Goal: Information Seeking & Learning: Learn about a topic

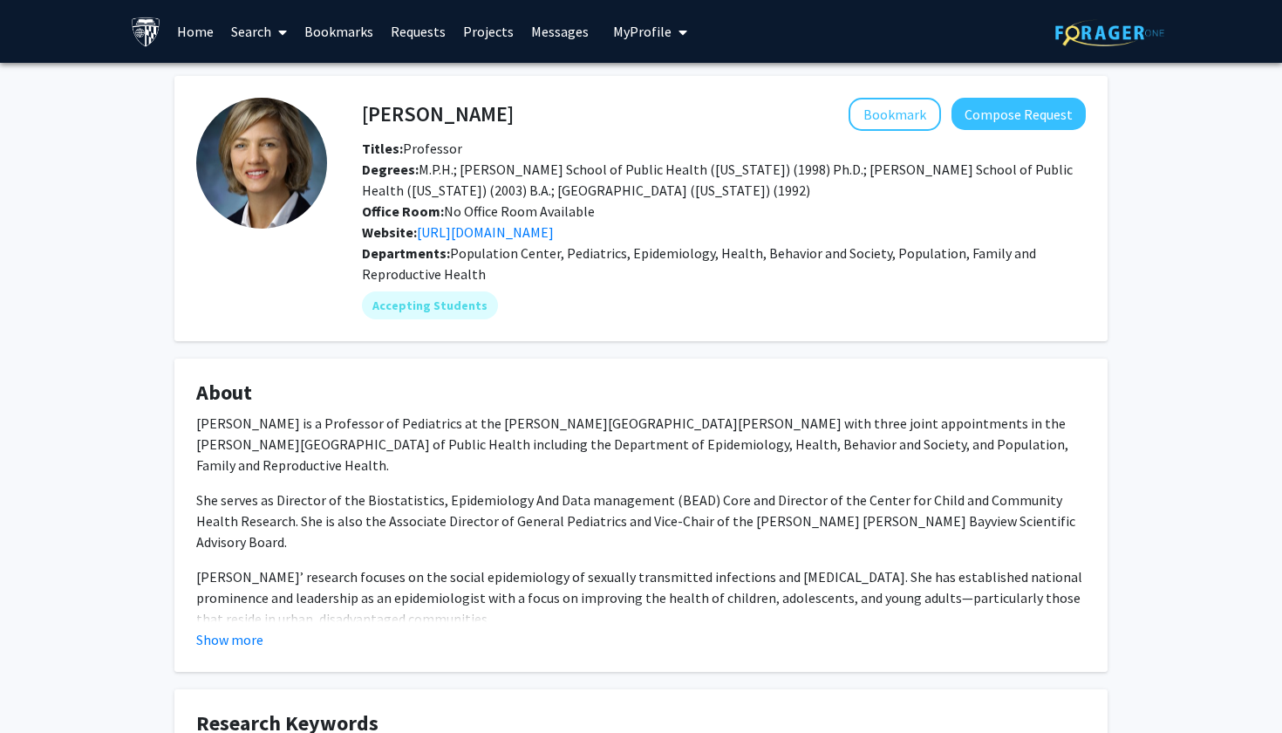
click at [284, 36] on icon at bounding box center [282, 32] width 9 height 14
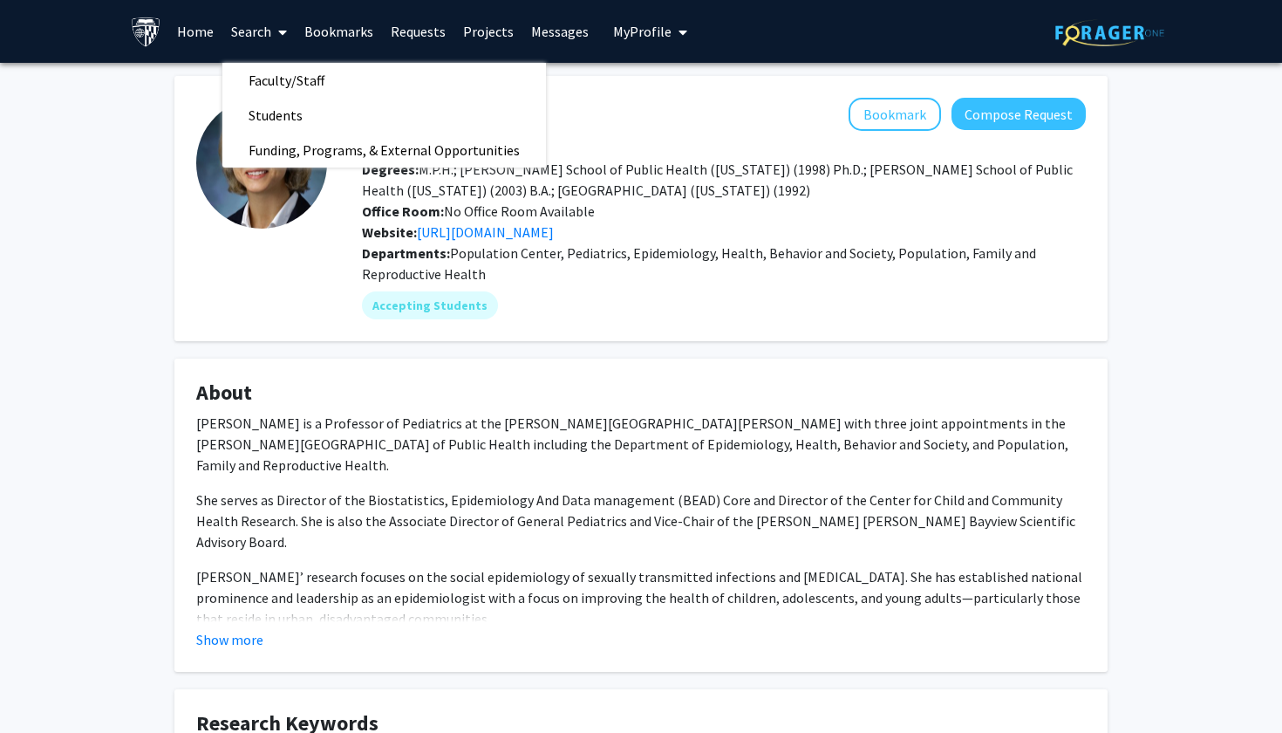
click at [188, 305] on fg-card "Jacky Jennings Bookmark Compose Request Titles: Professor Degrees: M.P.H.; John…" at bounding box center [640, 208] width 933 height 265
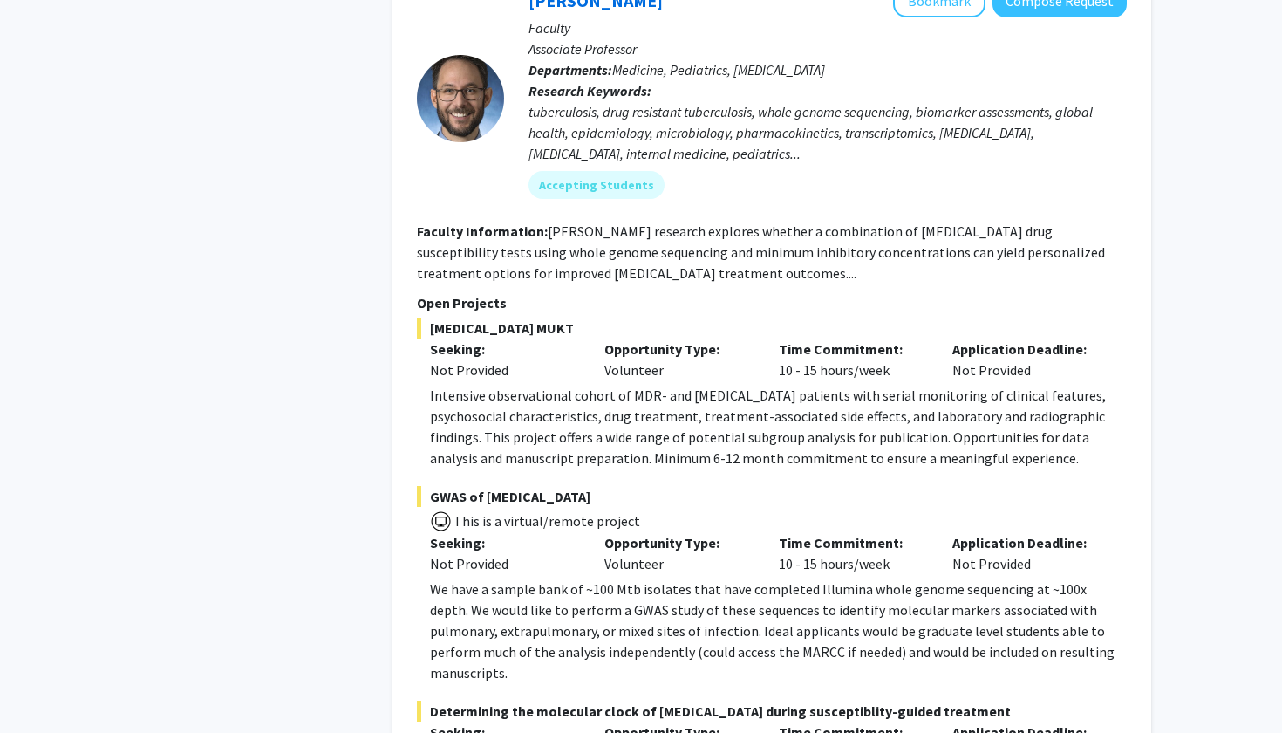
scroll to position [2954, 0]
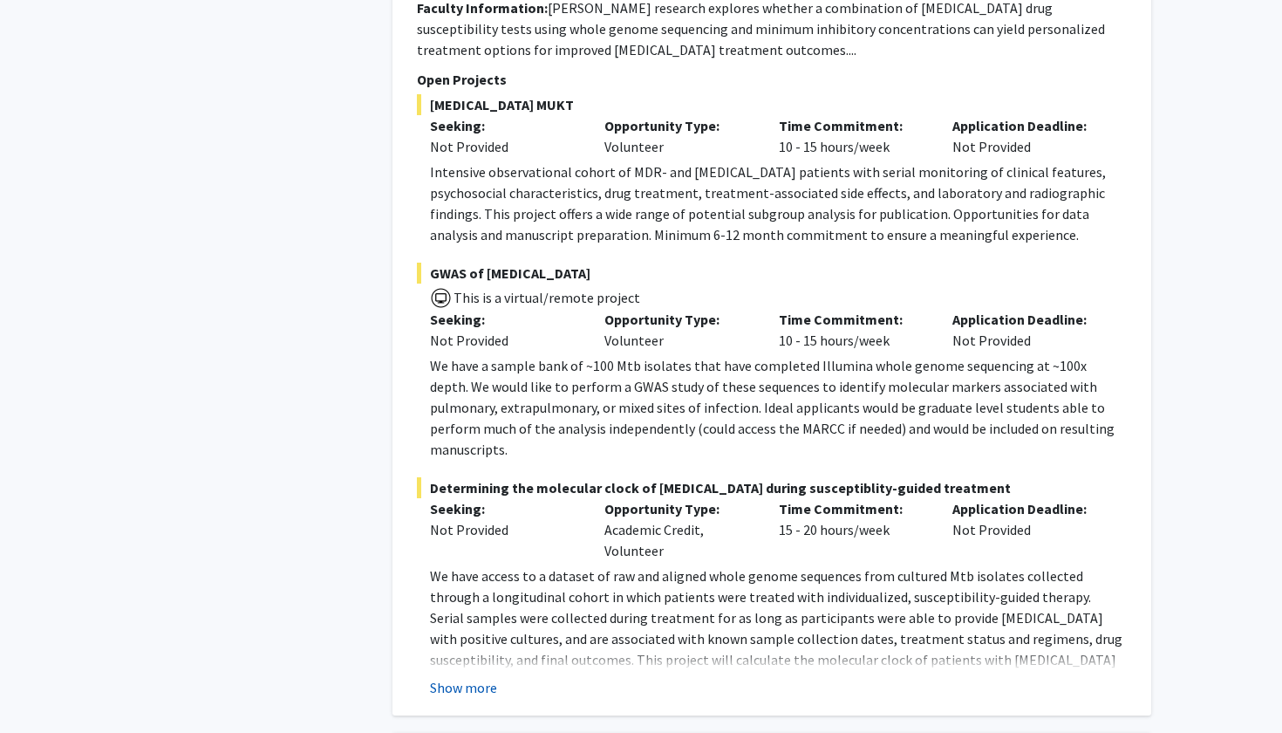
click at [454, 677] on button "Show more" at bounding box center [463, 687] width 67 height 21
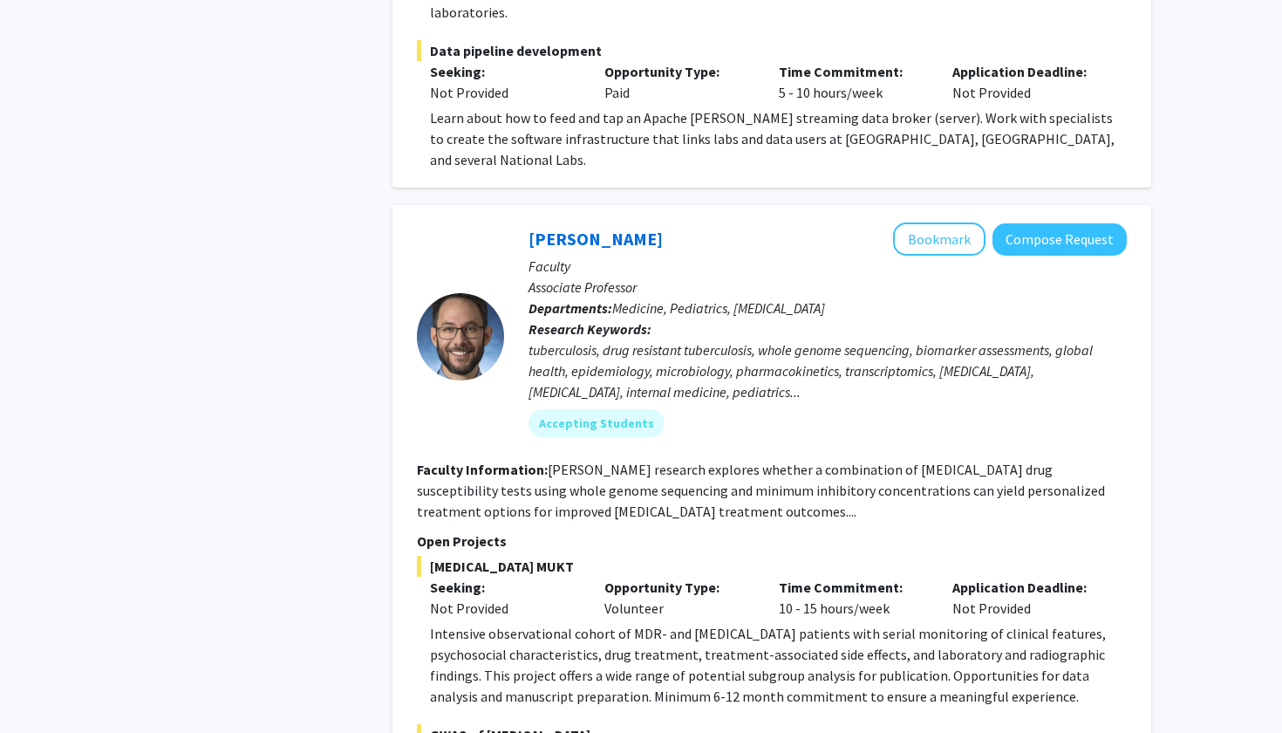
scroll to position [2454, 0]
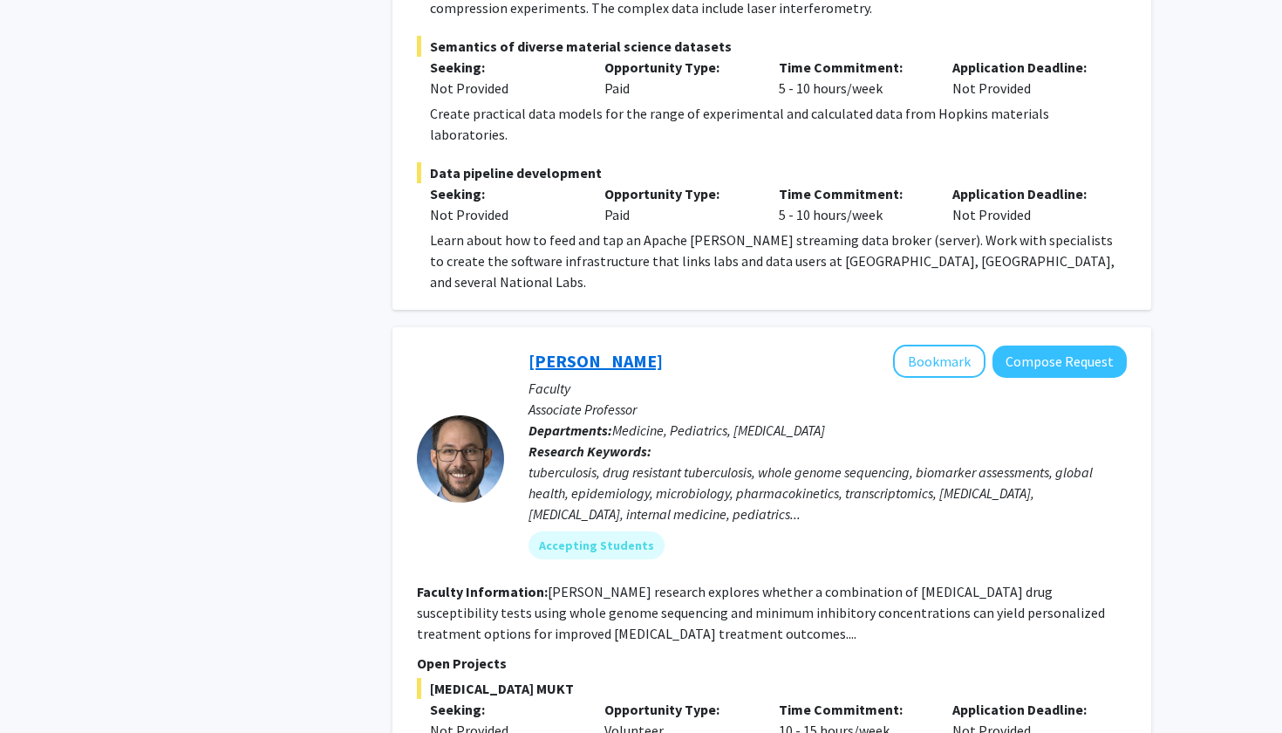
click at [576, 350] on link "Jeffrey Tornheim" at bounding box center [596, 361] width 134 height 22
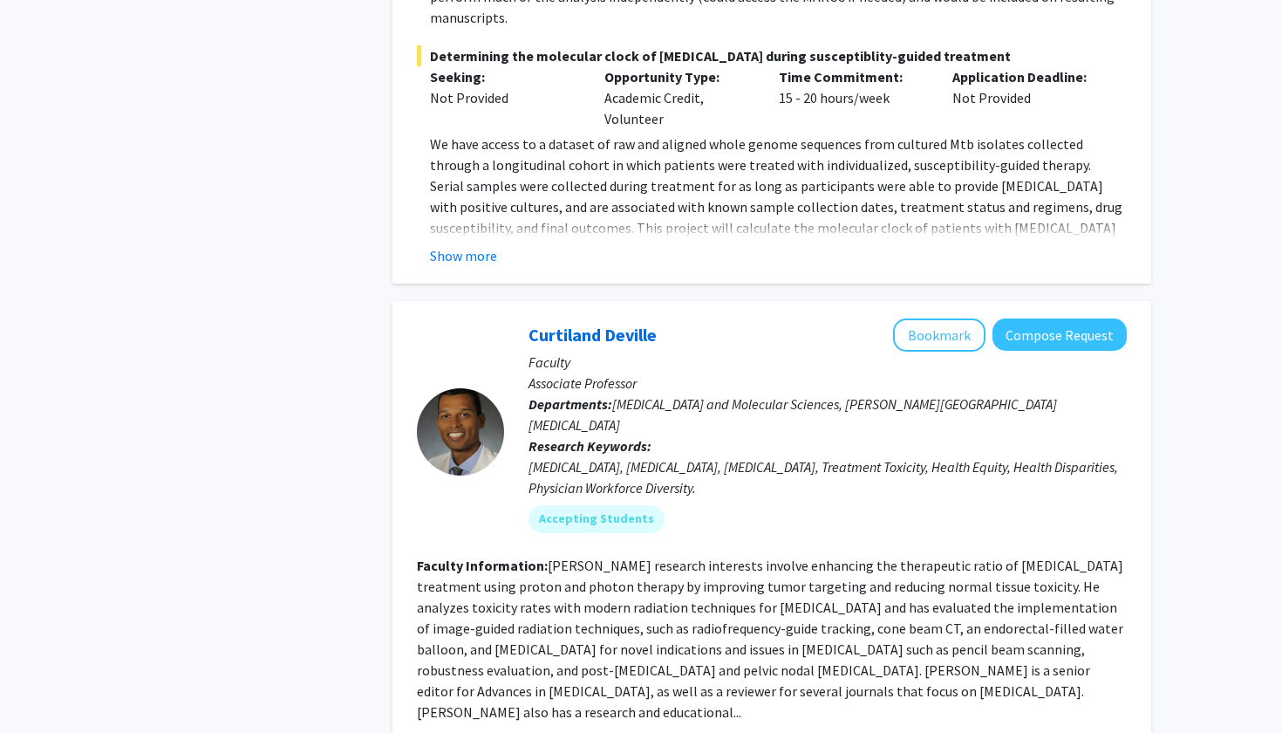
scroll to position [3555, 0]
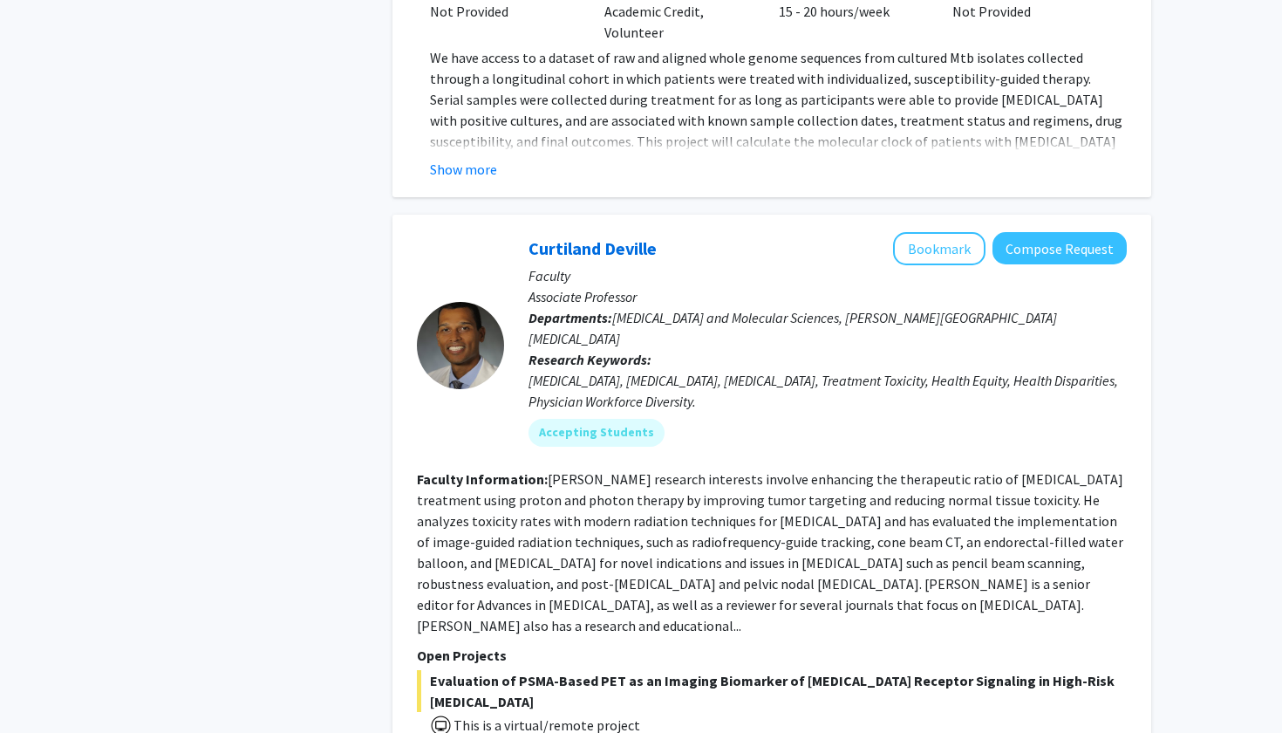
click at [604, 470] on section "Faculty Information: Dr. Deville's research interests involve enhancing the the…" at bounding box center [772, 551] width 710 height 167
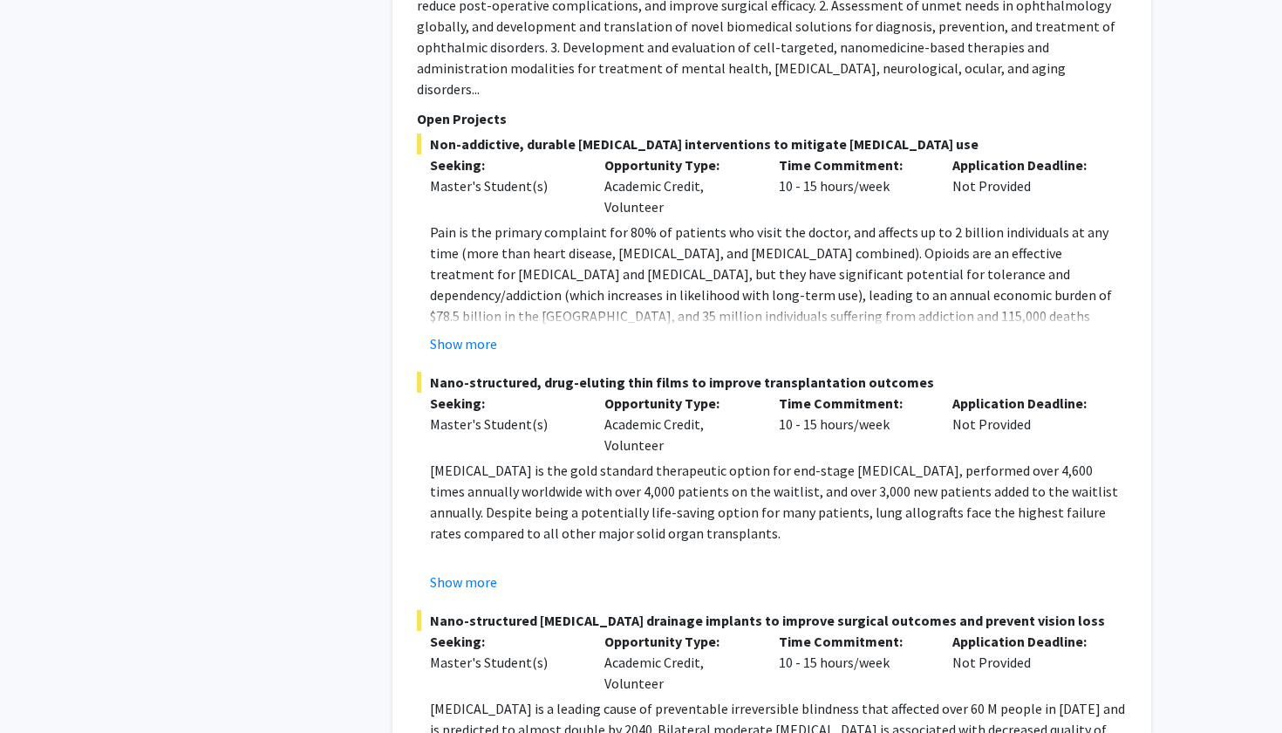
scroll to position [4861, 0]
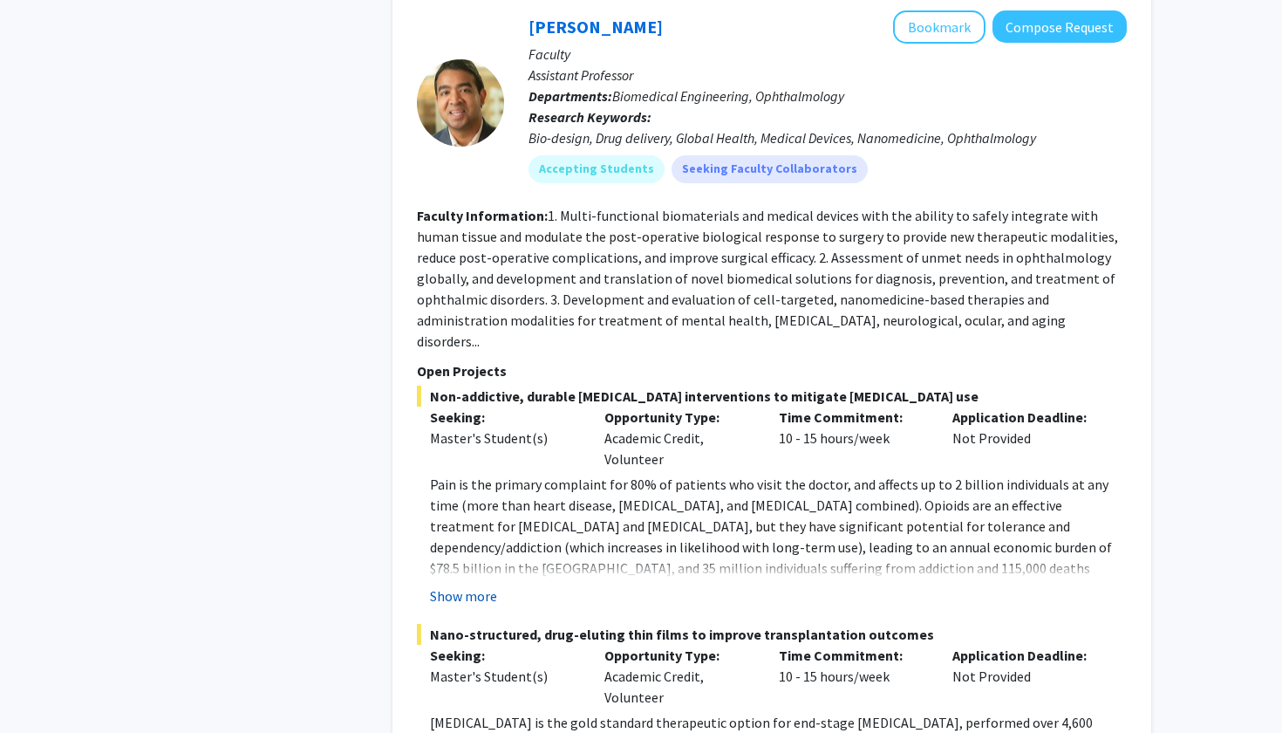
click at [449, 585] on button "Show more" at bounding box center [463, 595] width 67 height 21
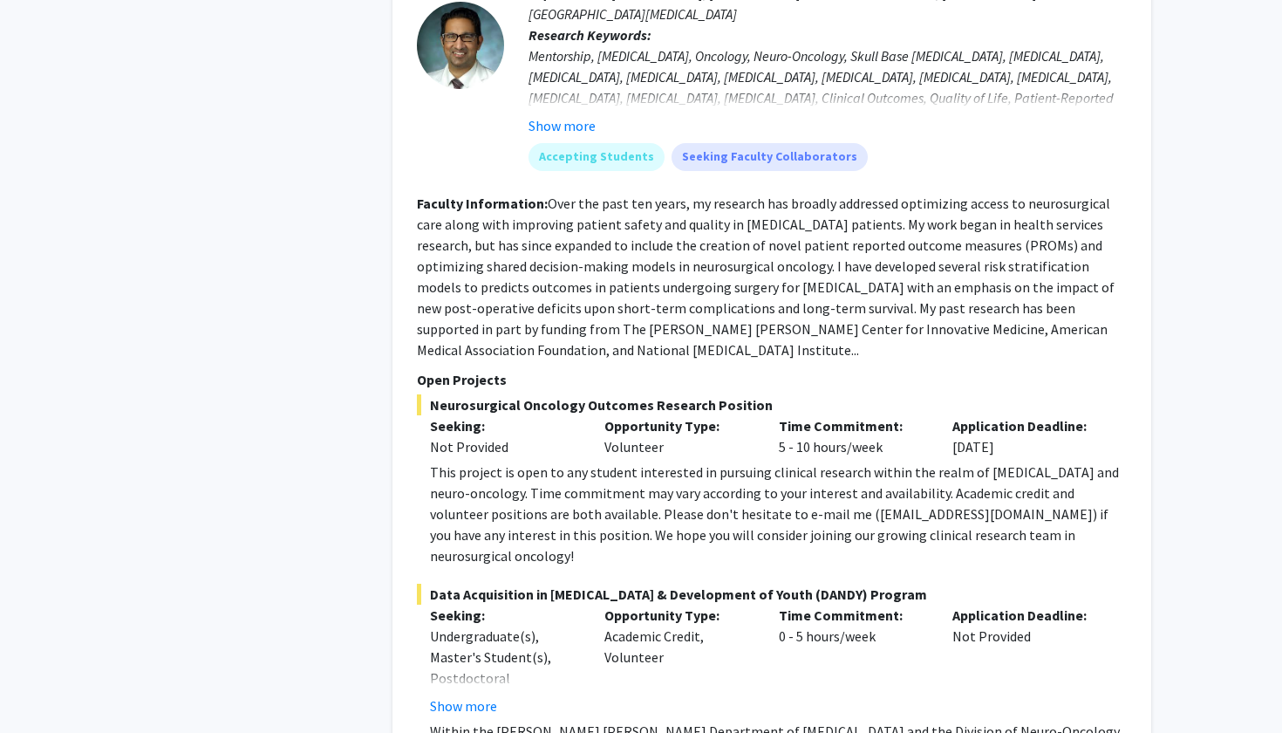
scroll to position [6223, 0]
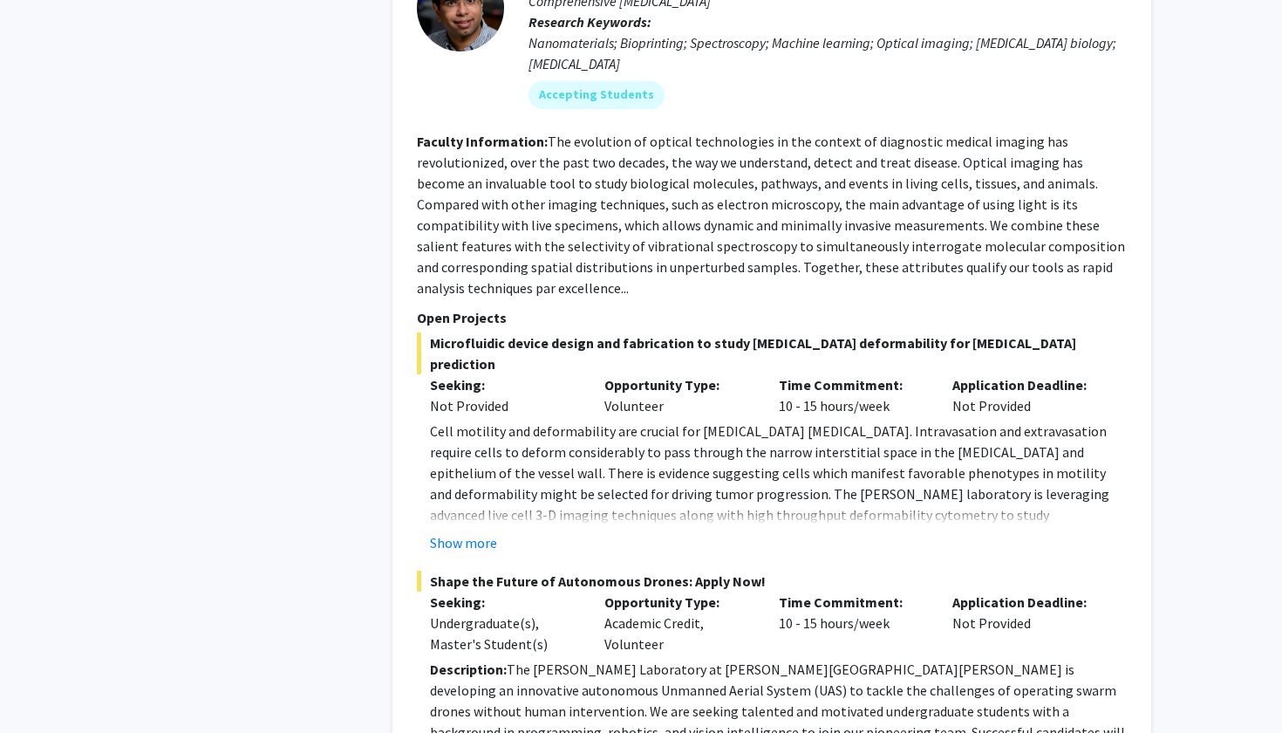
scroll to position [8910, 0]
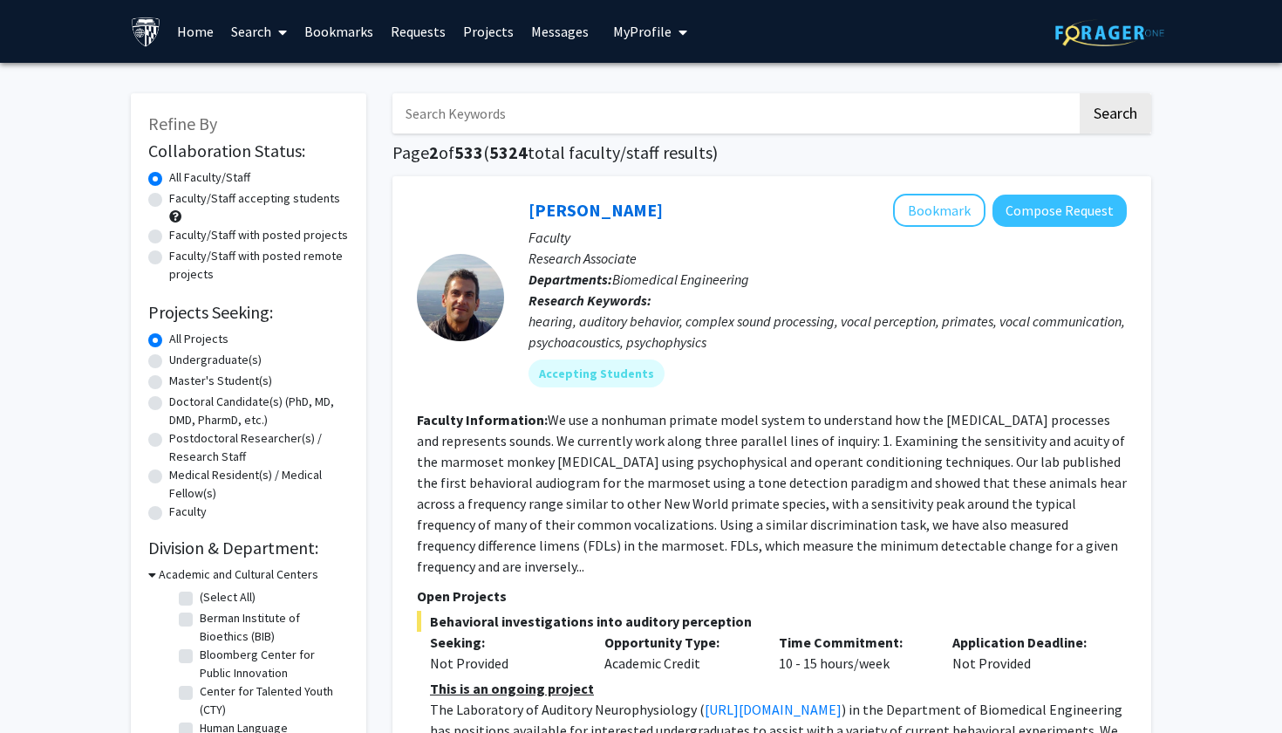
click at [556, 98] on input "Search Keywords" at bounding box center [735, 113] width 685 height 40
type input "0"
click at [1115, 116] on button "Search" at bounding box center [1116, 113] width 72 height 40
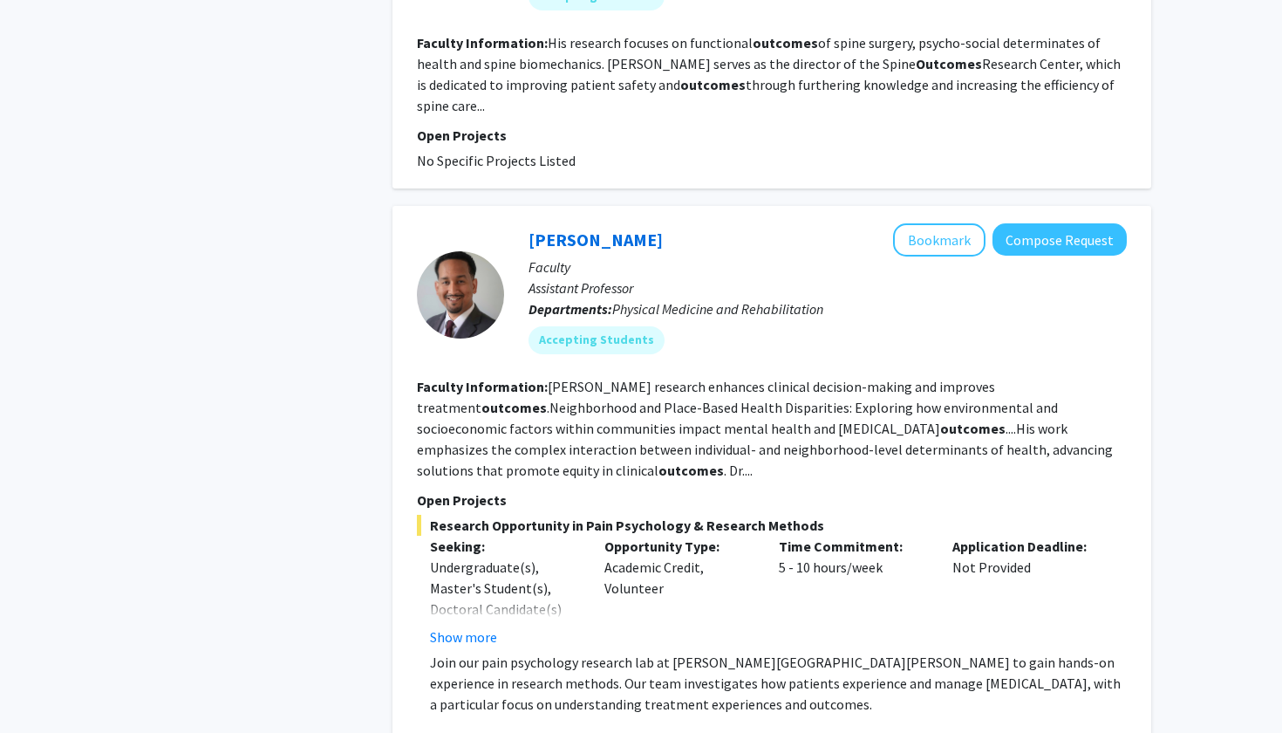
scroll to position [3238, 0]
click at [471, 625] on button "Show more" at bounding box center [463, 635] width 67 height 21
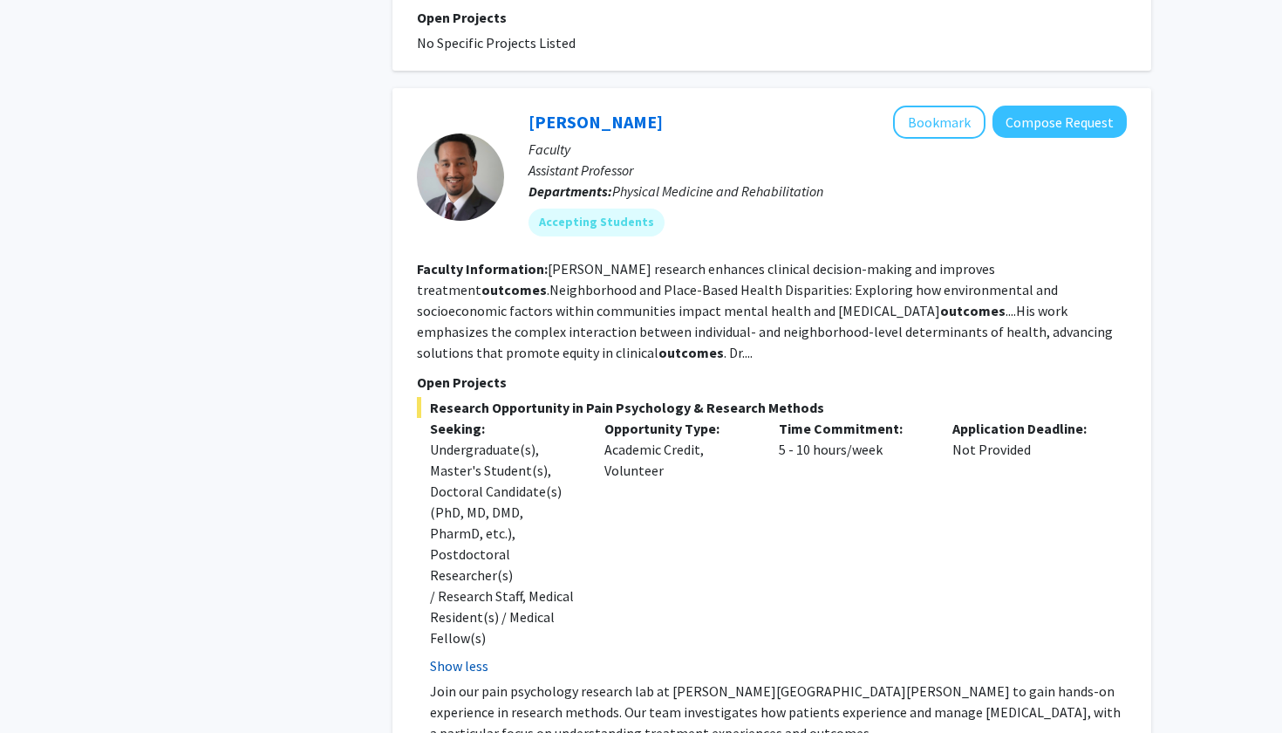
scroll to position [3453, 0]
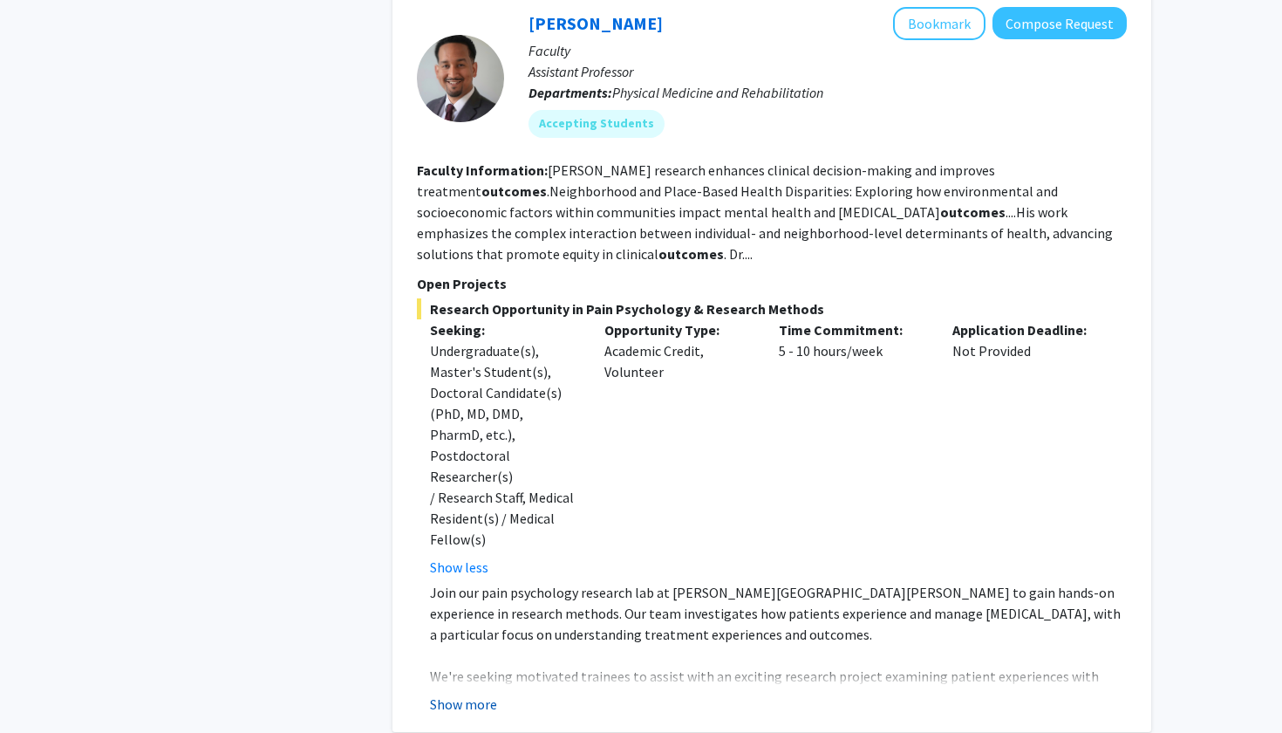
click at [466, 693] on button "Show more" at bounding box center [463, 703] width 67 height 21
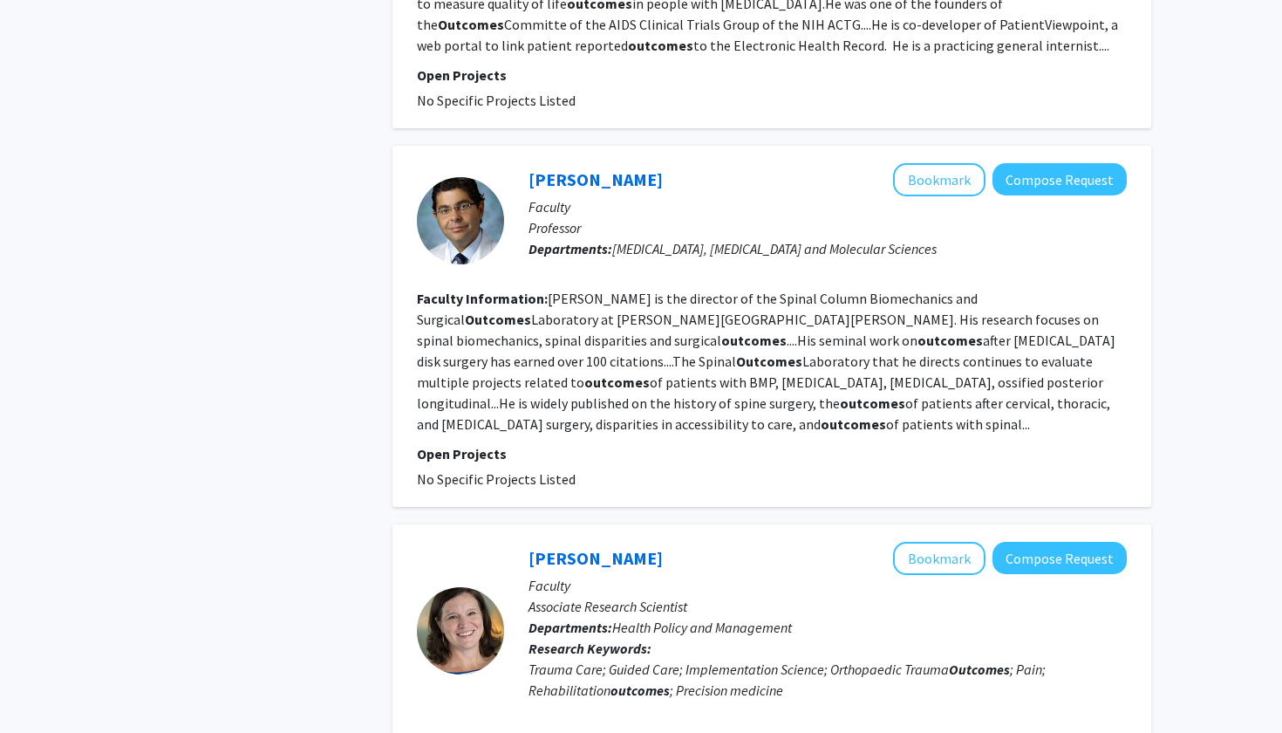
scroll to position [5544, 0]
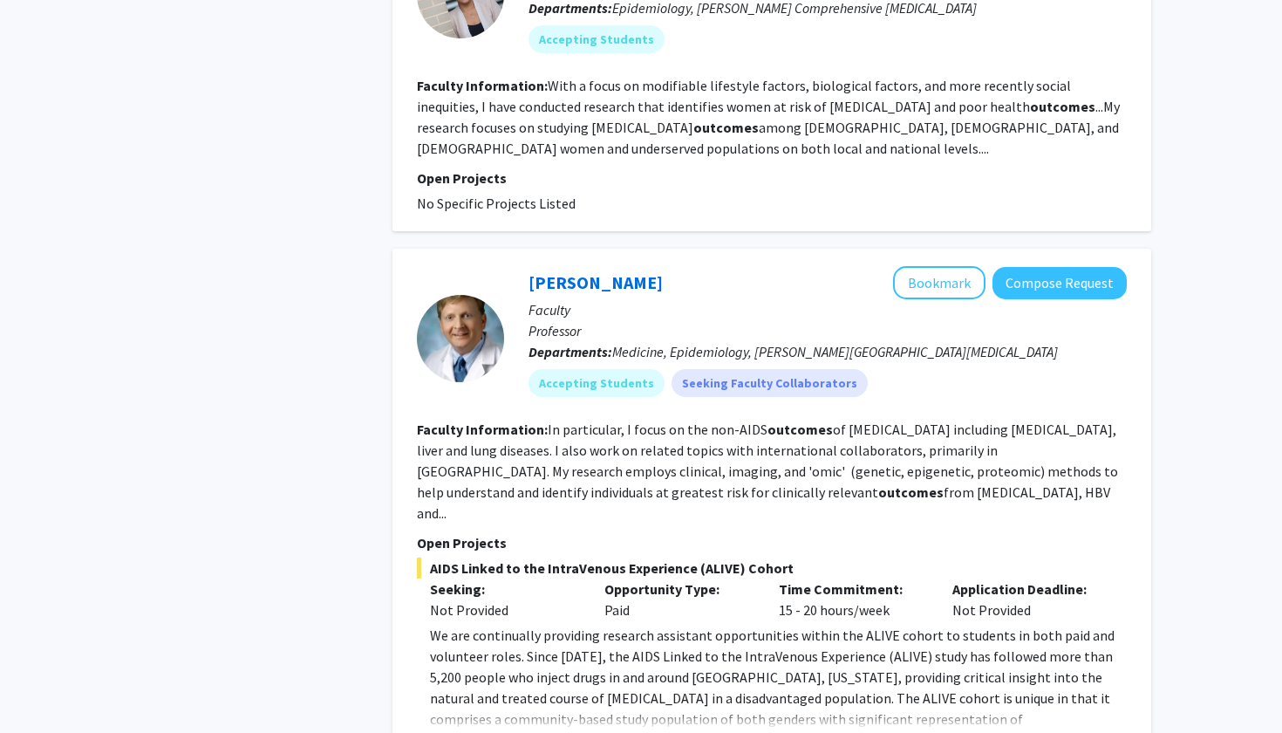
scroll to position [1606, 0]
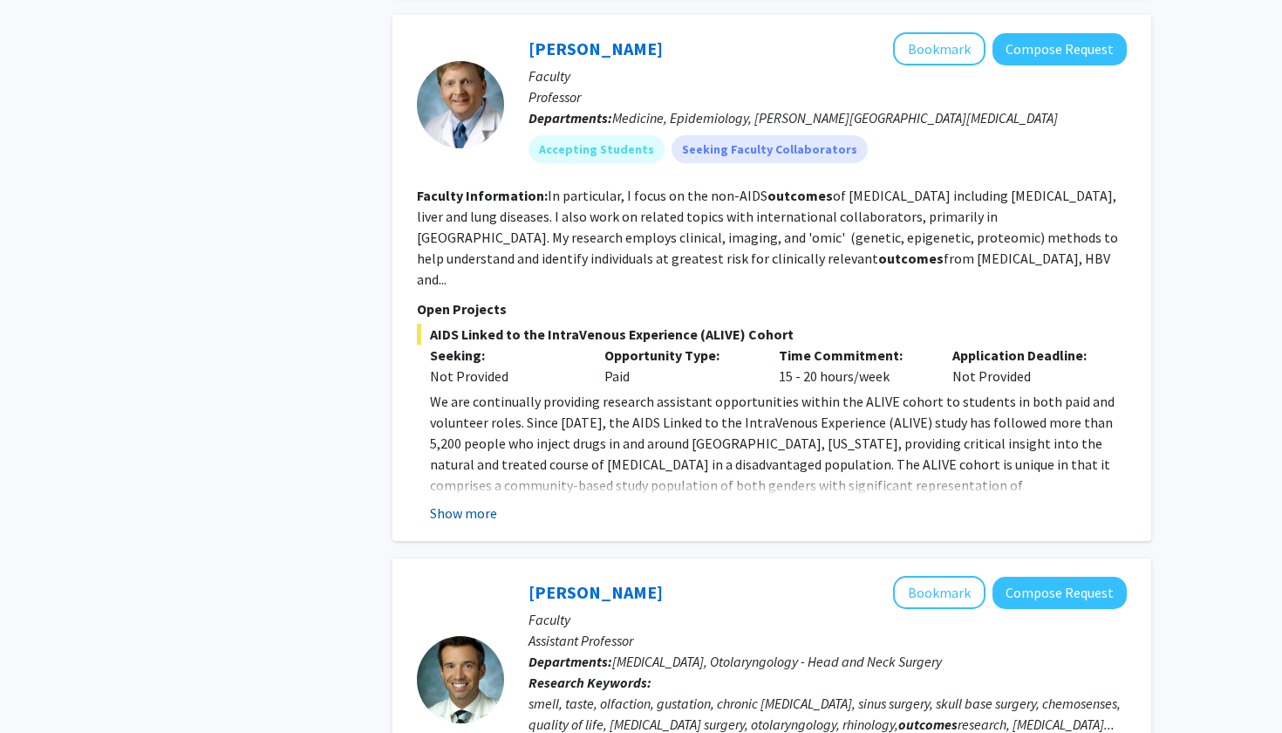
click at [479, 502] on button "Show more" at bounding box center [463, 512] width 67 height 21
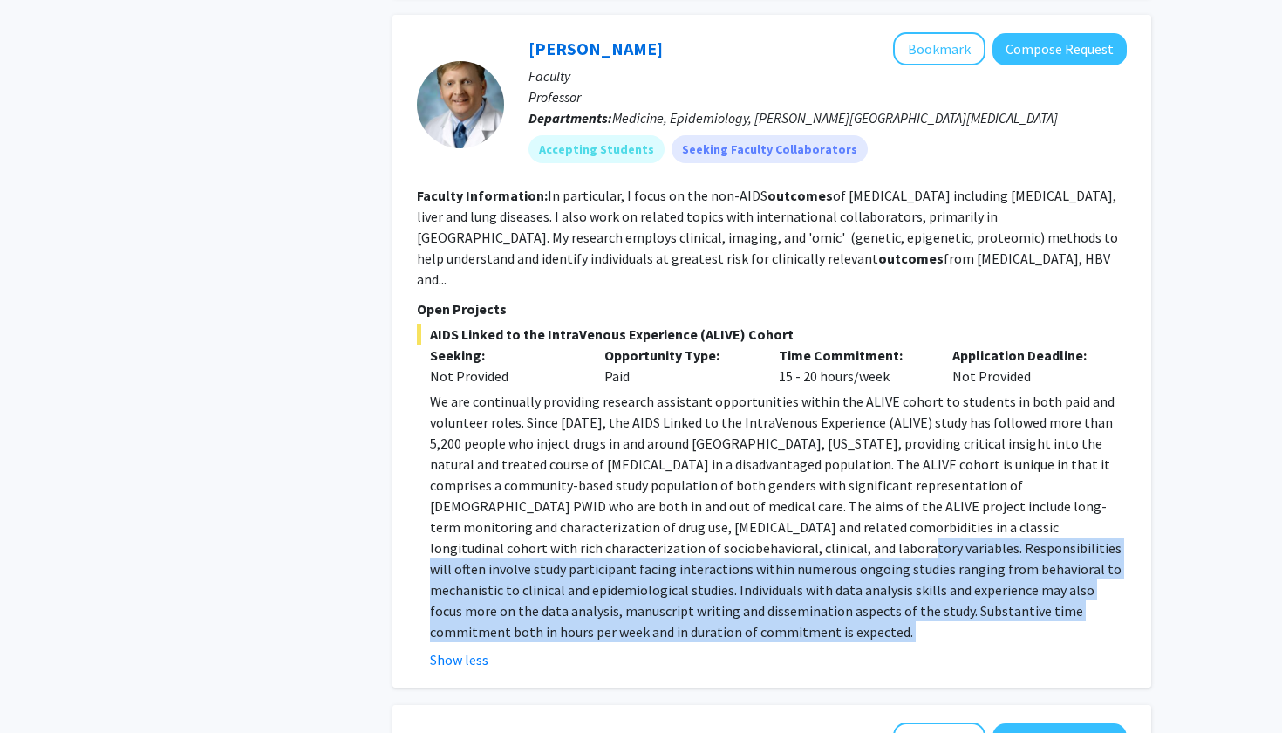
drag, startPoint x: 483, startPoint y: 499, endPoint x: 609, endPoint y: 585, distance: 152.4
click at [609, 585] on fg-read-more "We are continually providing research assistant opportunities within the ALIVE …" at bounding box center [772, 530] width 710 height 279
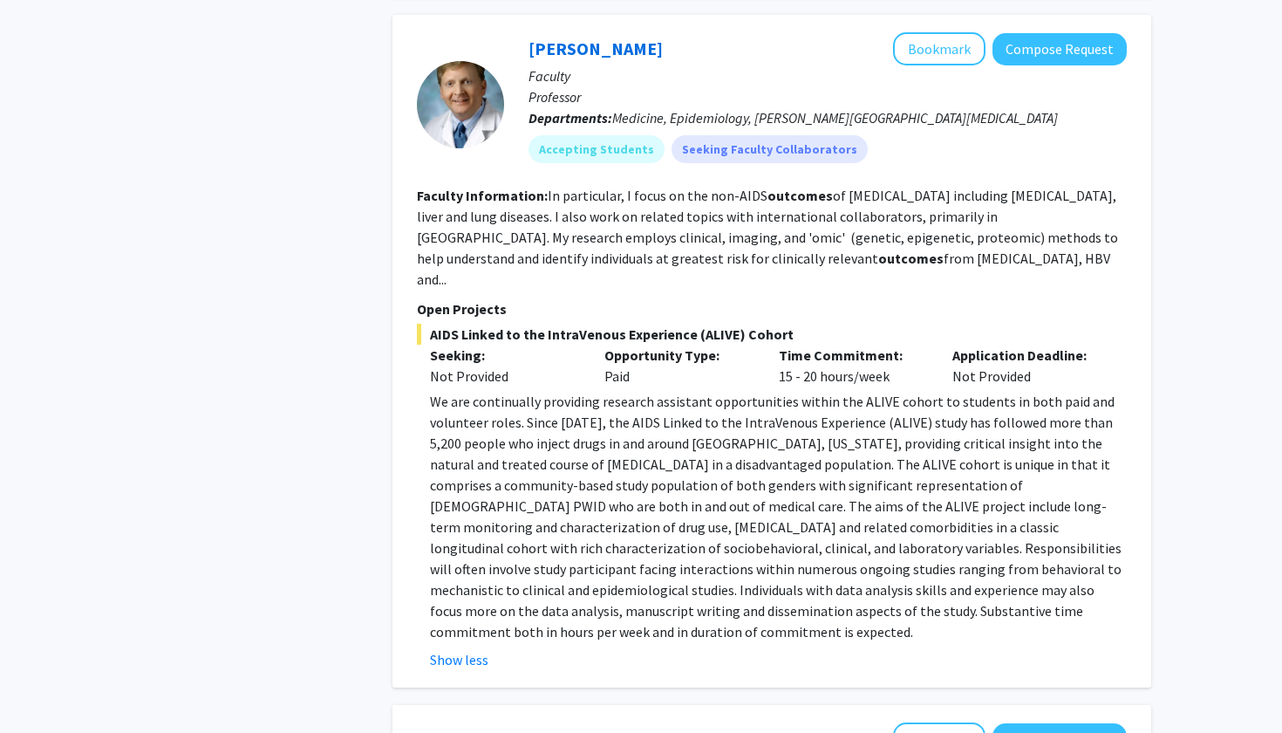
click at [548, 465] on p "We are continually providing research assistant opportunities within the ALIVE …" at bounding box center [778, 516] width 697 height 251
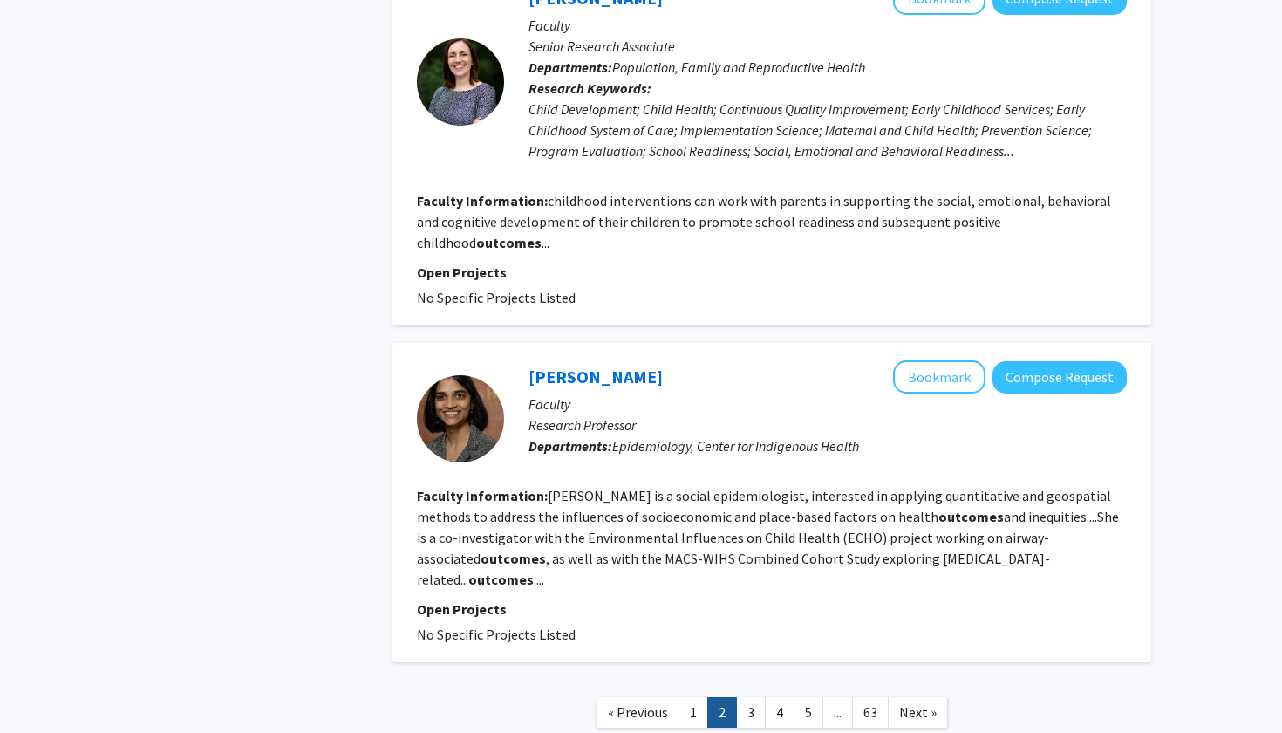
scroll to position [3424, 0]
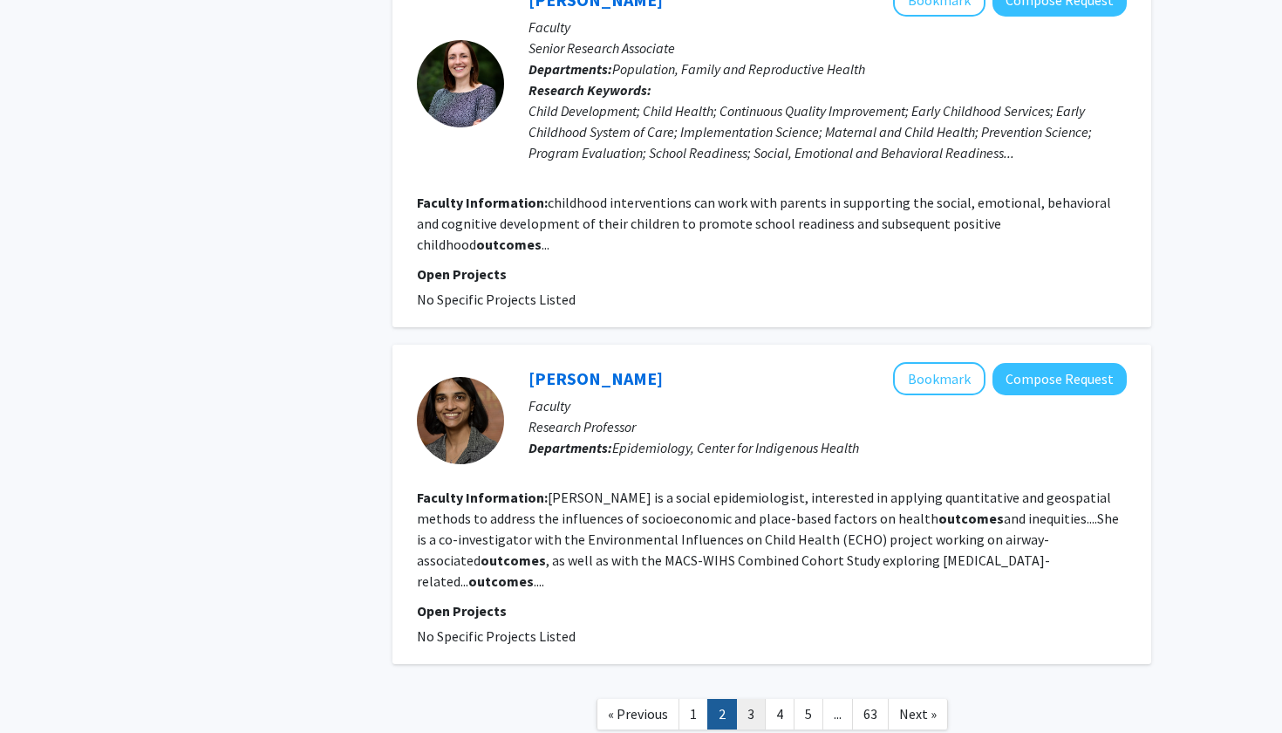
click at [751, 699] on link "3" at bounding box center [751, 714] width 30 height 31
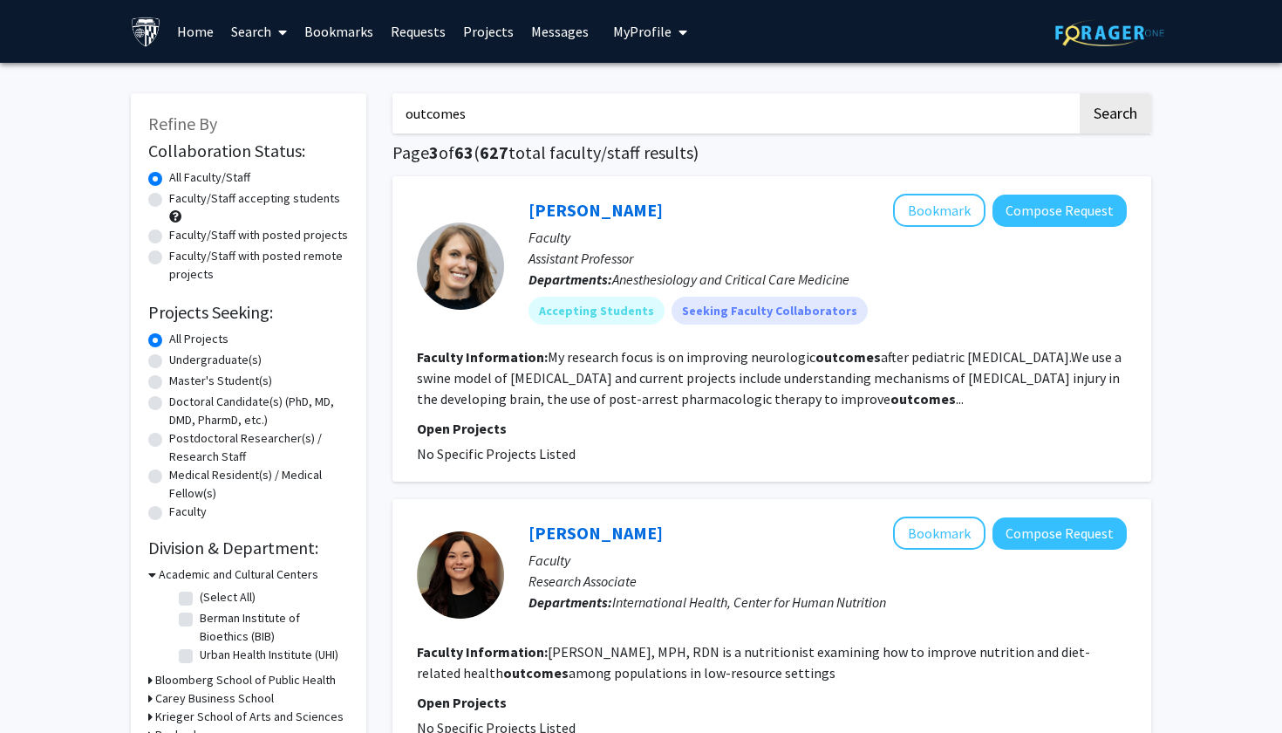
drag, startPoint x: 480, startPoint y: 109, endPoint x: 390, endPoint y: 108, distance: 89.8
click at [1115, 116] on button "Search" at bounding box center [1116, 113] width 72 height 40
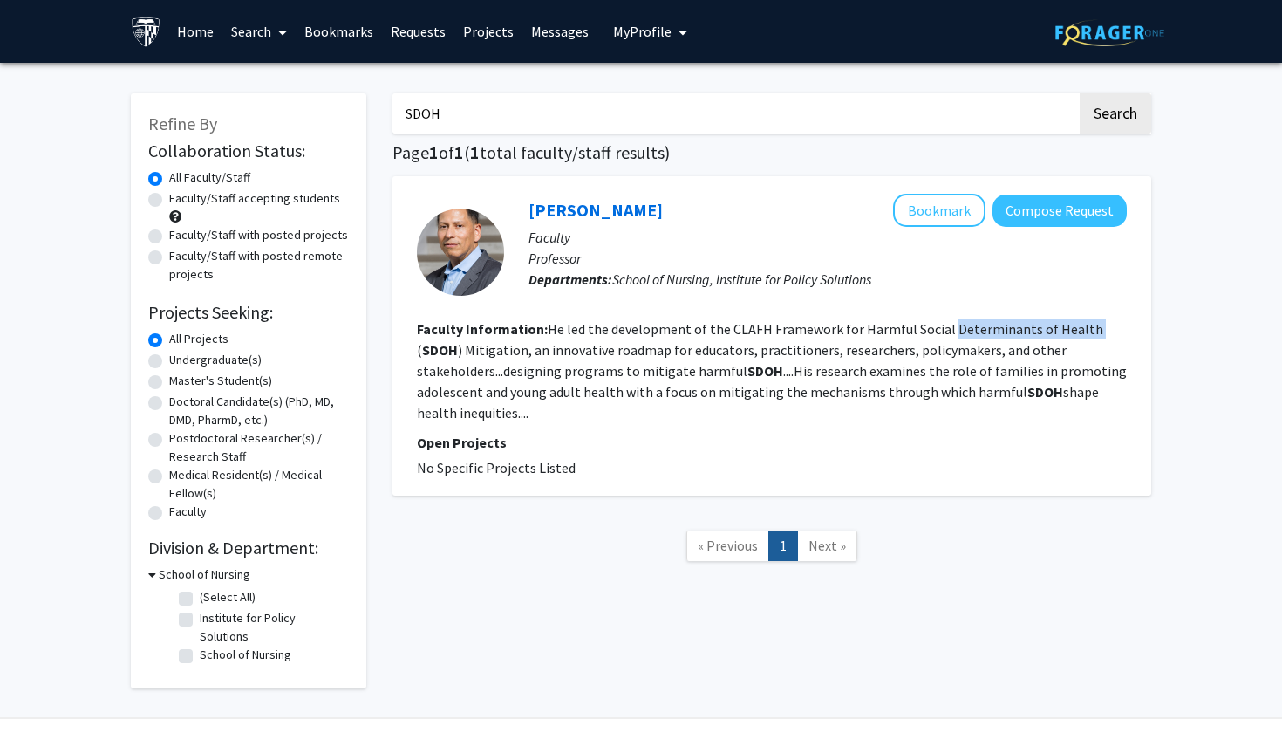
drag, startPoint x: 944, startPoint y: 331, endPoint x: 1082, endPoint y: 329, distance: 137.8
click at [1082, 329] on fg-read-more "He led the development of the CLAFH Framework for Harmful Social Determinants o…" at bounding box center [772, 370] width 710 height 101
copy fg-read-more "Determinants of Health"
click at [420, 117] on input "SDOH" at bounding box center [735, 113] width 685 height 40
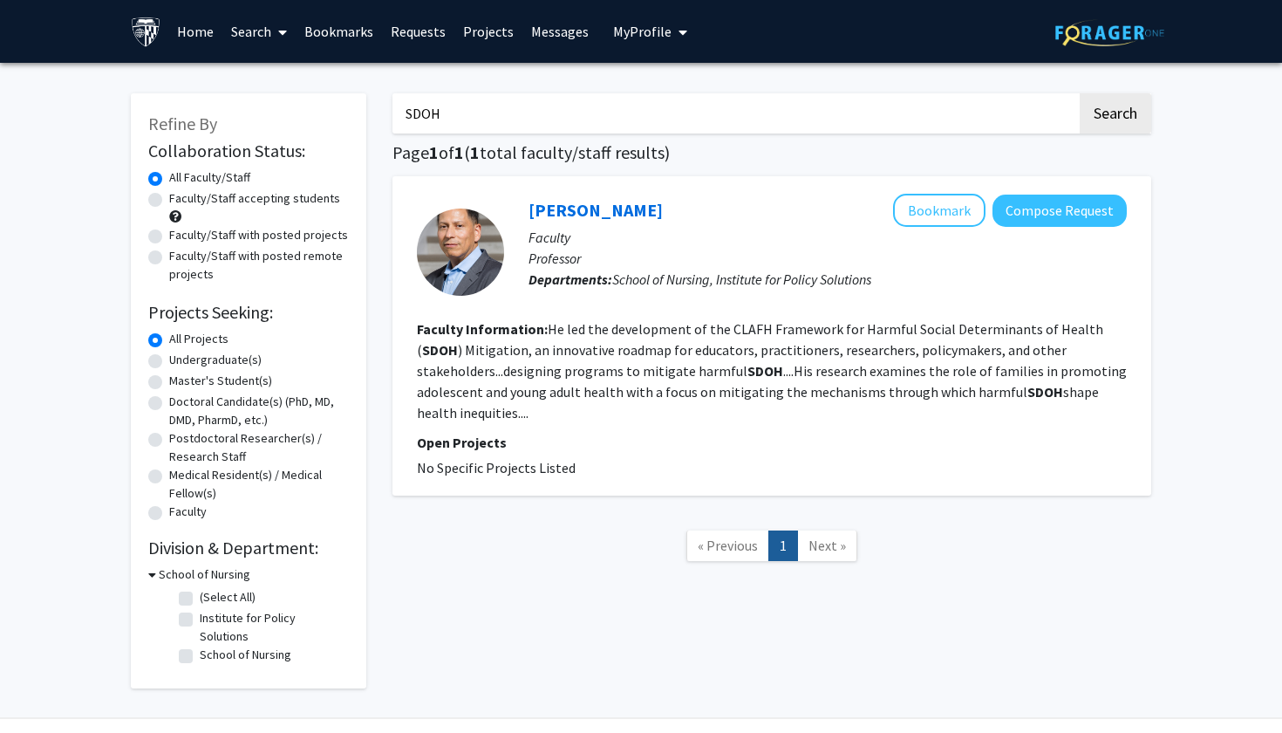
paste input "Determinants of Health"
type input "Determinants of Health"
click at [1115, 116] on button "Search" at bounding box center [1116, 113] width 72 height 40
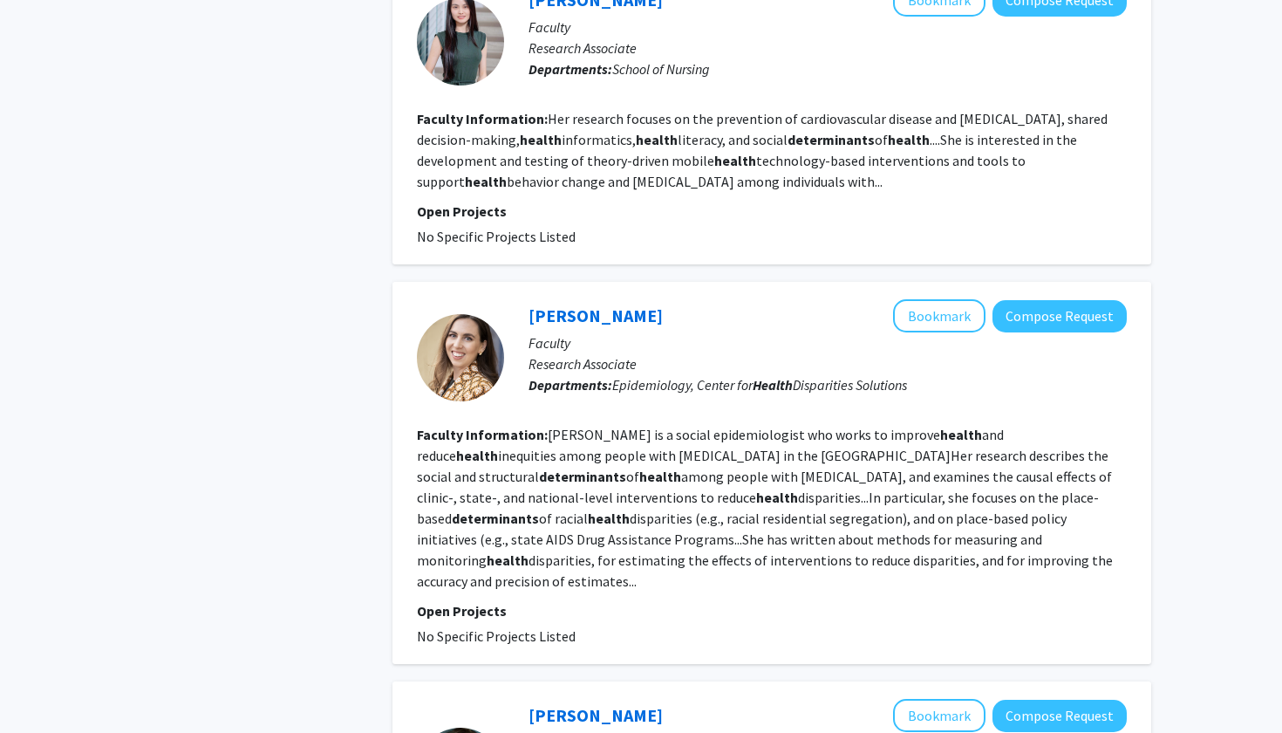
scroll to position [2085, 0]
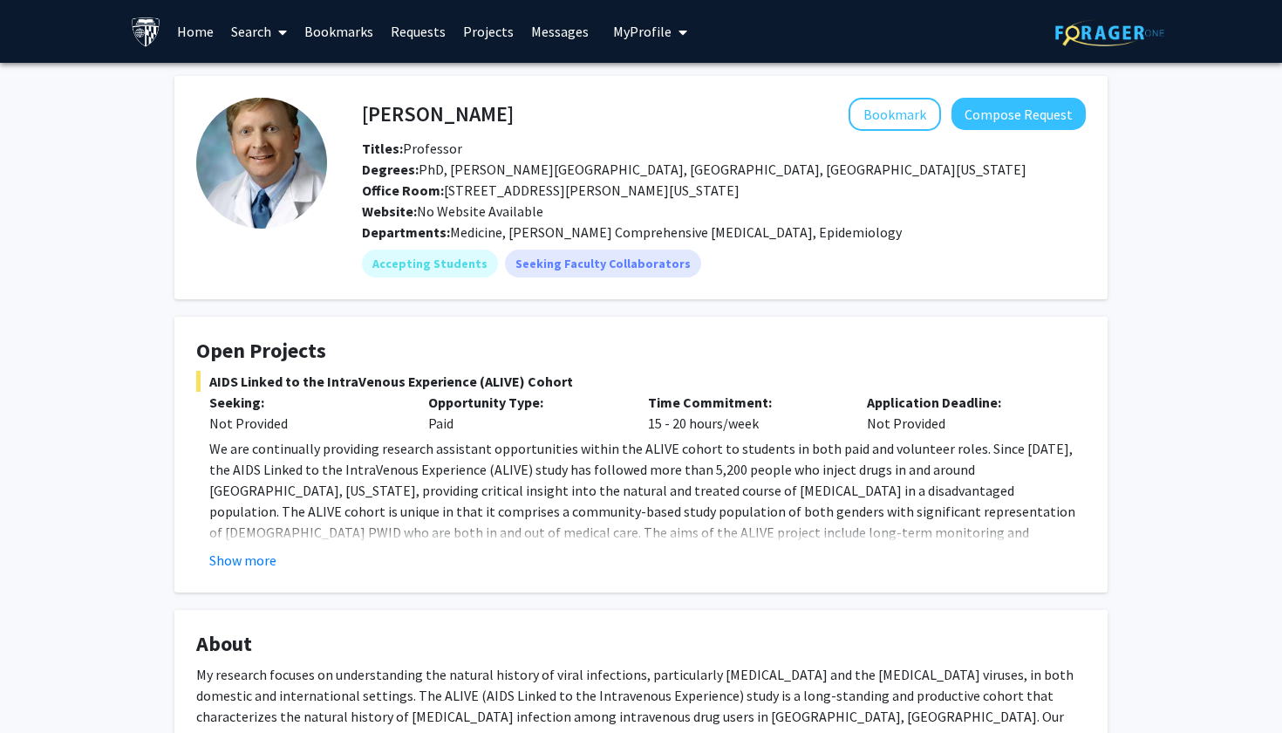
click at [256, 34] on link "Search" at bounding box center [258, 31] width 73 height 61
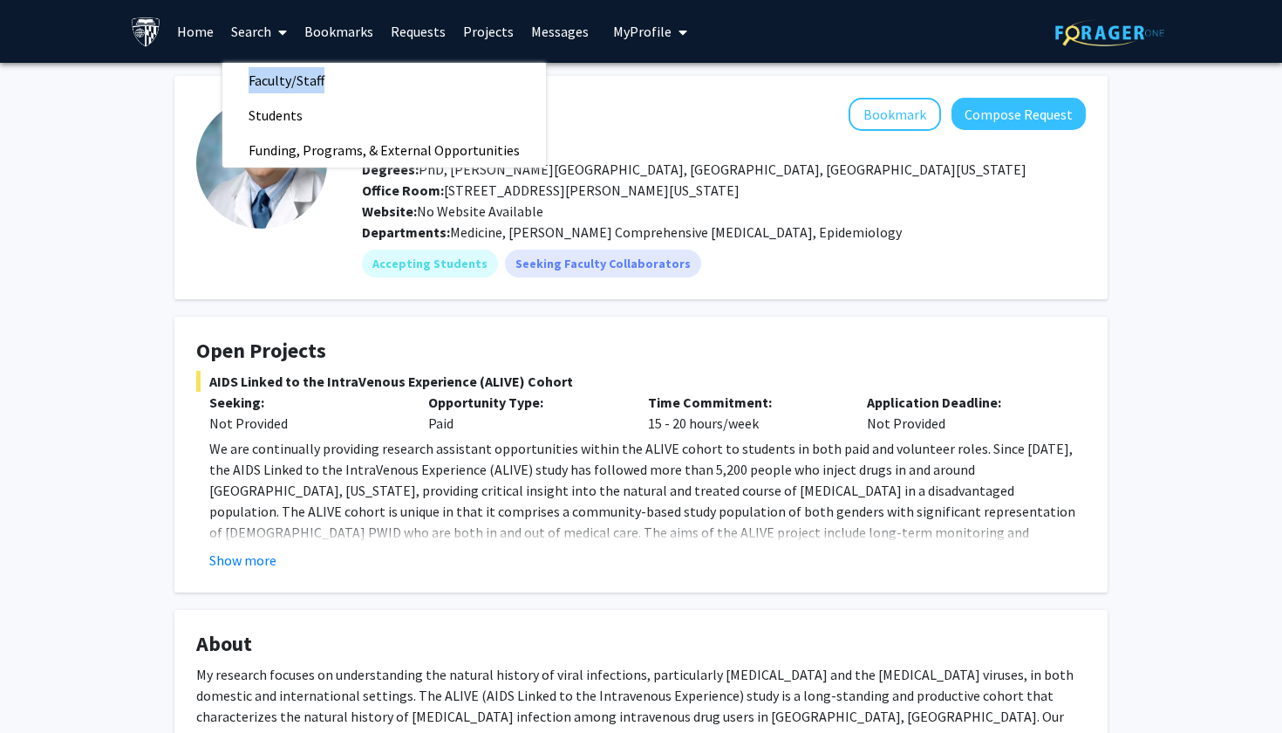
click at [86, 207] on div "[PERSON_NAME] Bookmark Compose Request Titles: Professor [PERSON_NAME]: PhD, [P…" at bounding box center [641, 553] width 1282 height 981
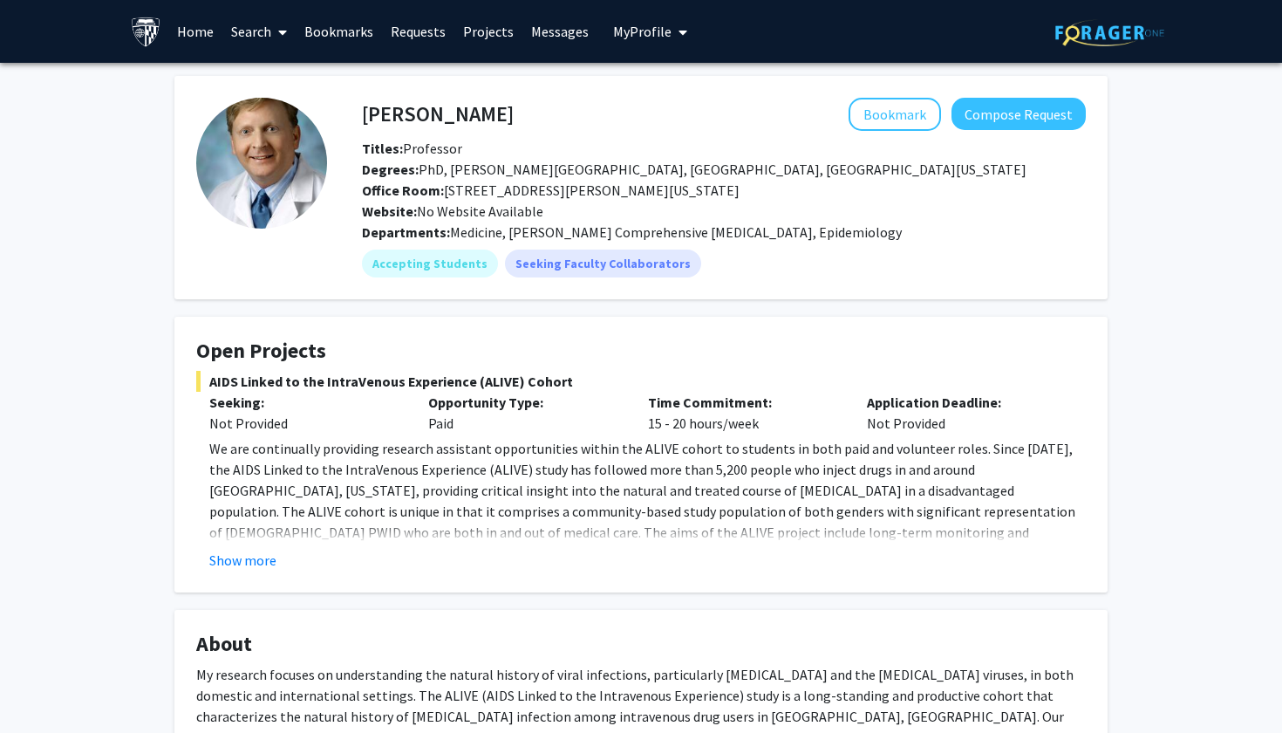
click at [257, 37] on link "Search" at bounding box center [258, 31] width 73 height 61
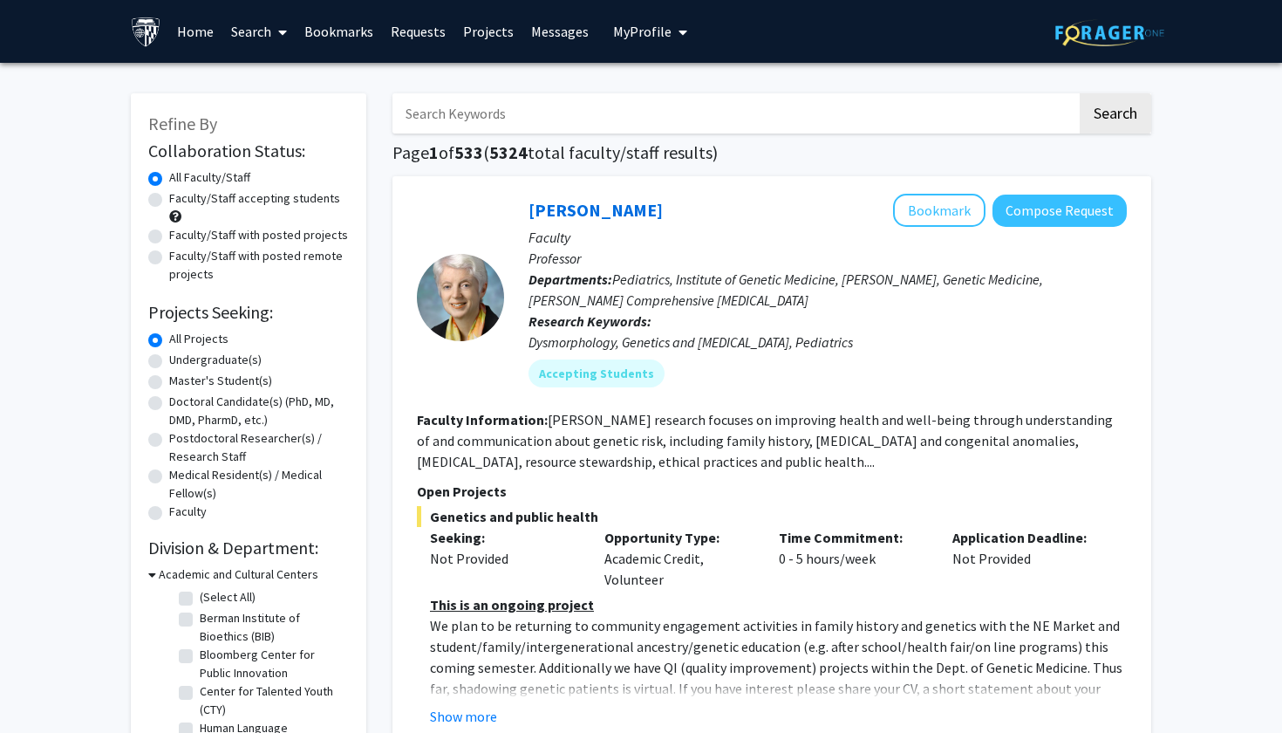
click at [642, 116] on input "Search Keywords" at bounding box center [735, 113] width 685 height 40
type input "[PERSON_NAME]"
click at [1115, 116] on button "Search" at bounding box center [1116, 113] width 72 height 40
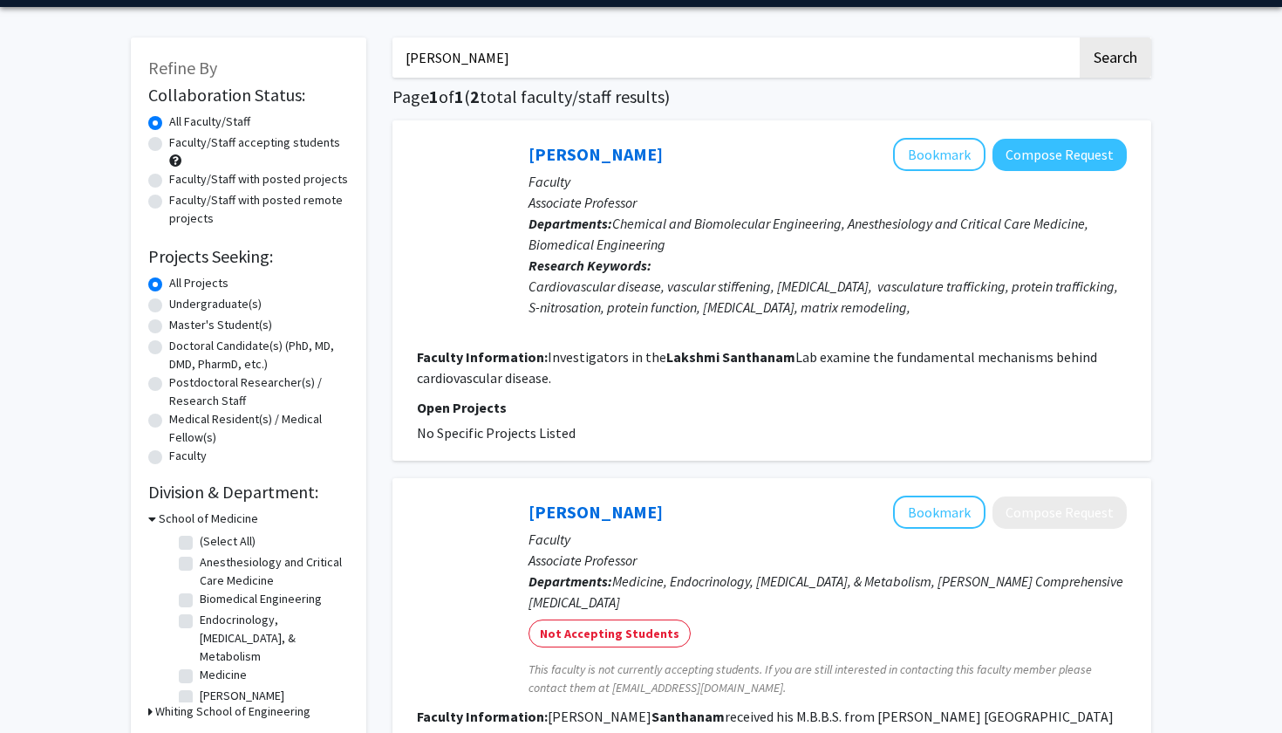
scroll to position [53, 0]
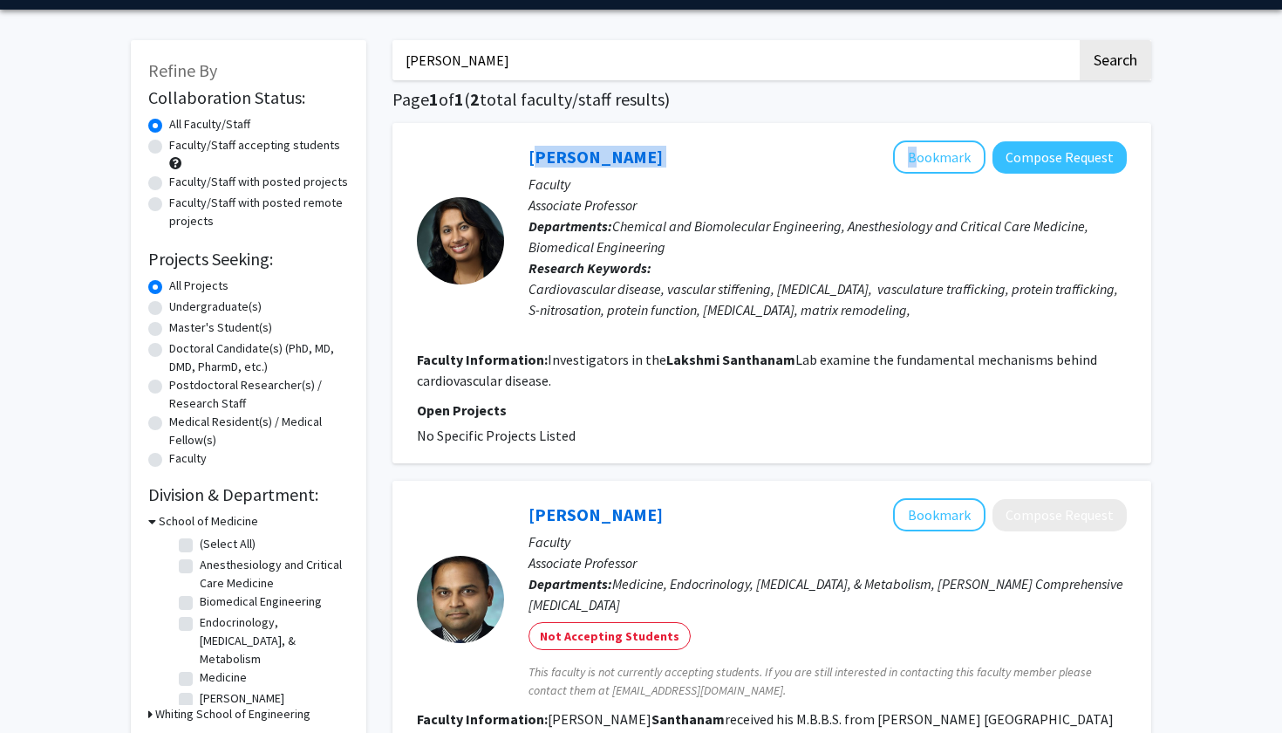
drag, startPoint x: 702, startPoint y: 154, endPoint x: 528, endPoint y: 156, distance: 174.5
click at [528, 156] on div "[PERSON_NAME] Bookmark Compose Request Faculty Associate Professor Departments:…" at bounding box center [815, 240] width 623 height 200
click at [501, 141] on div "[PERSON_NAME] Bookmark Compose Request Faculty Associate Professor Departments:…" at bounding box center [772, 293] width 759 height 340
drag, startPoint x: 512, startPoint y: 151, endPoint x: 529, endPoint y: 159, distance: 18.3
click at [529, 159] on div "[PERSON_NAME] Bookmark Compose Request Faculty Associate Professor Departments:…" at bounding box center [815, 240] width 623 height 200
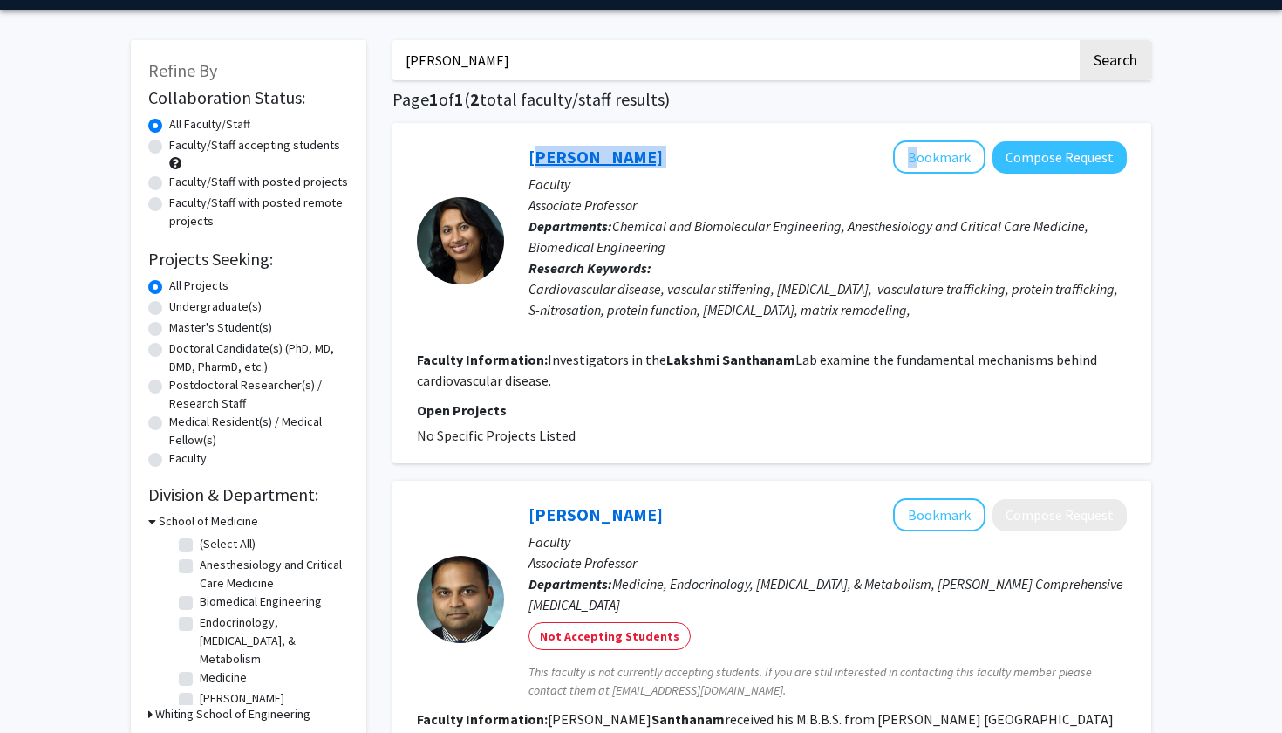
copy div "[PERSON_NAME]"
